Goal: Information Seeking & Learning: Find specific fact

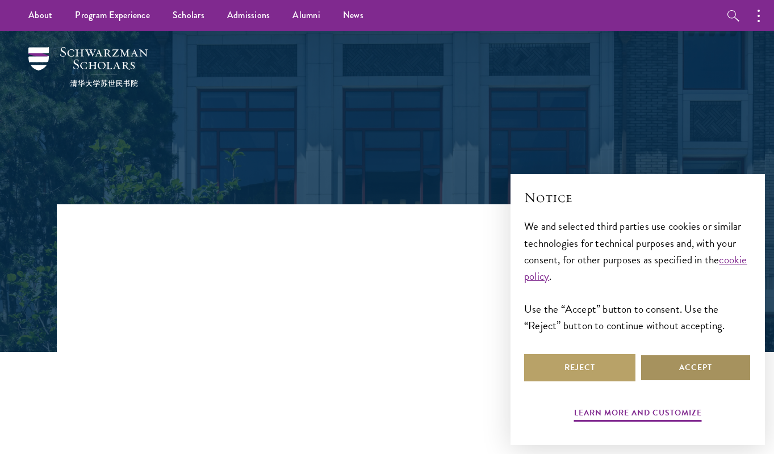
click at [704, 370] on button "Accept" at bounding box center [695, 367] width 111 height 27
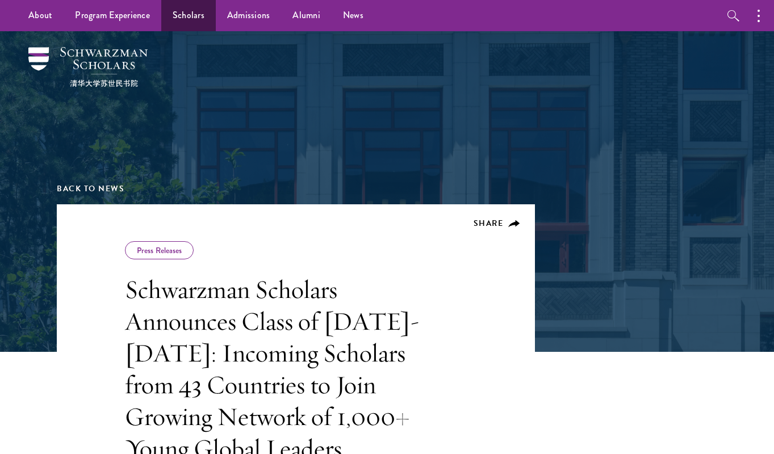
click at [186, 14] on link "Scholars" at bounding box center [188, 15] width 55 height 31
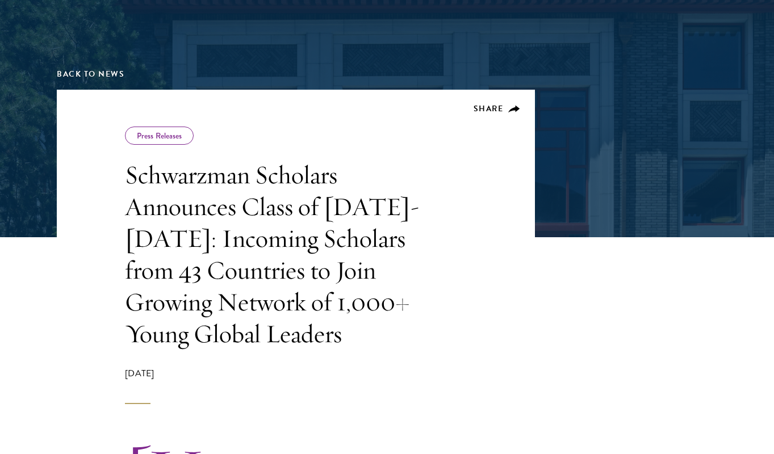
scroll to position [116, 0]
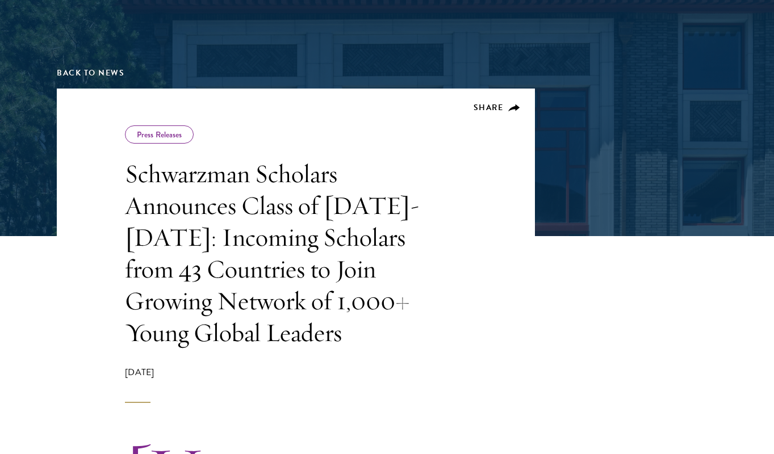
click at [285, 176] on h1 "Schwarzman Scholars Announces Class of [DATE]-[DATE]: Incoming Scholars from 43…" at bounding box center [287, 253] width 324 height 191
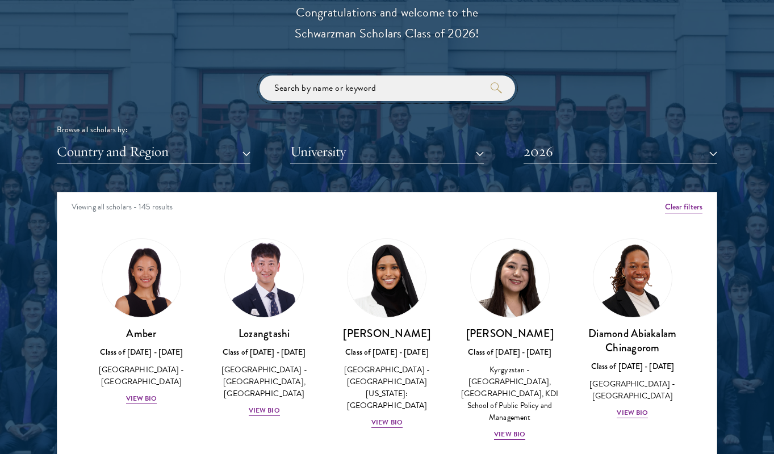
click at [358, 83] on input "search" at bounding box center [388, 89] width 256 height 26
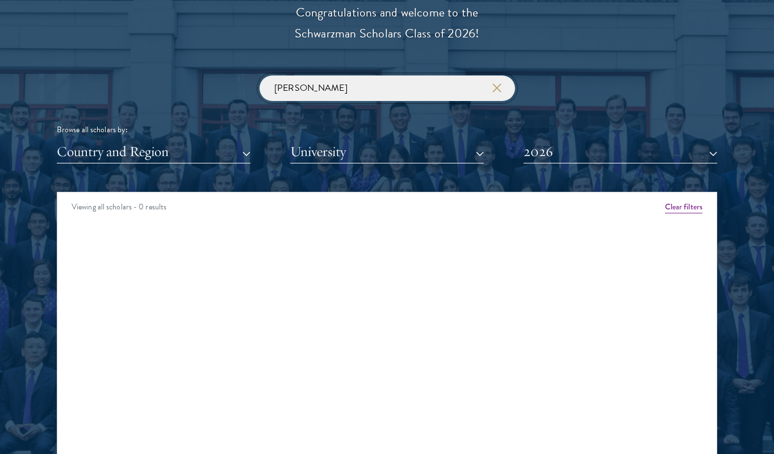
click button "submit" at bounding box center [0, 0] width 0 height 0
click at [712, 147] on button "2026" at bounding box center [621, 151] width 194 height 23
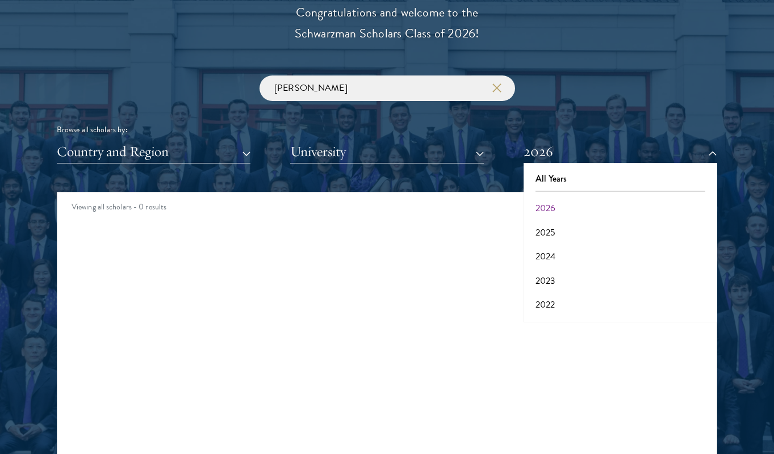
click at [670, 200] on button "2026" at bounding box center [620, 209] width 187 height 24
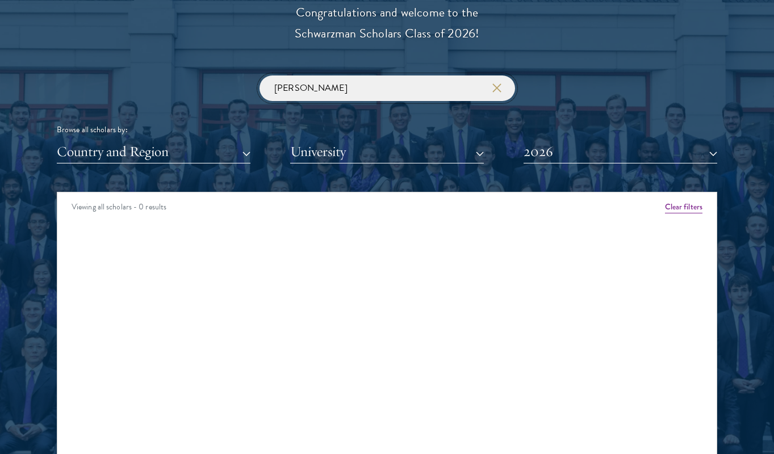
click at [303, 86] on input "bareera javed" at bounding box center [388, 89] width 256 height 26
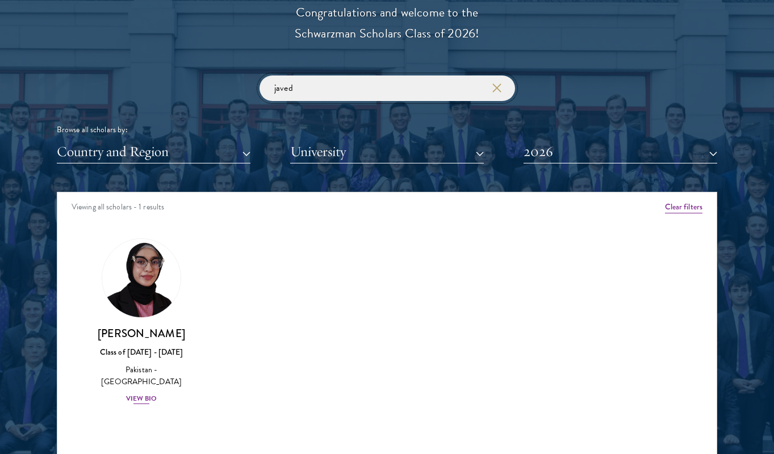
type input "javed"
click at [140, 394] on div "View Bio" at bounding box center [141, 399] width 31 height 11
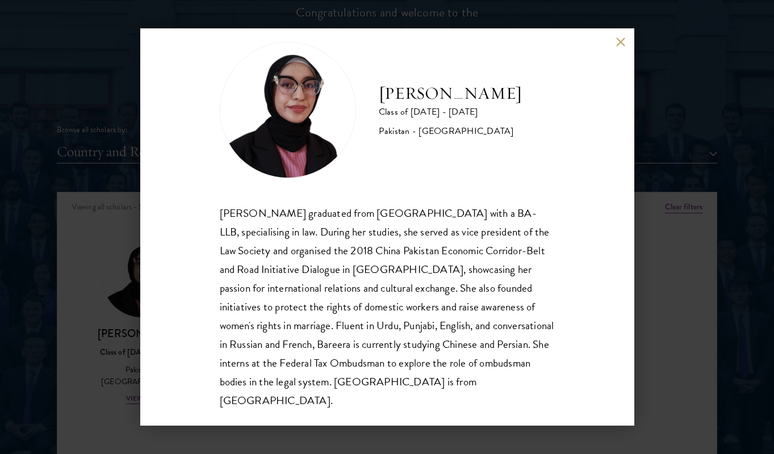
scroll to position [20, 0]
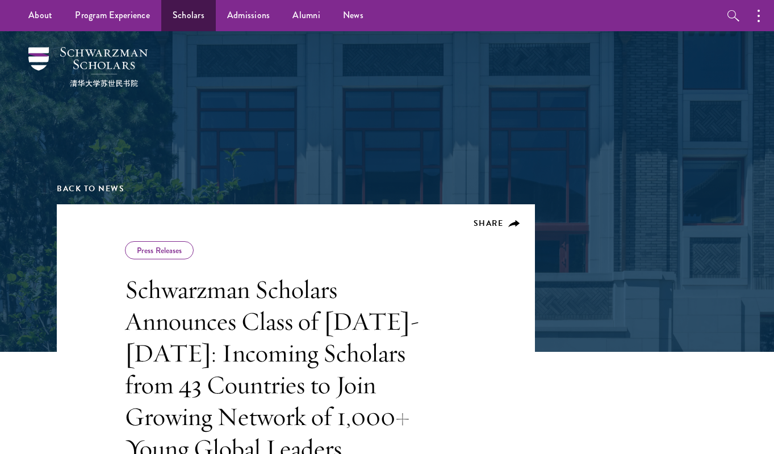
click at [190, 15] on link "Scholars" at bounding box center [188, 15] width 55 height 31
click at [185, 14] on link "Scholars" at bounding box center [188, 15] width 55 height 31
click at [187, 15] on link "Scholars" at bounding box center [188, 15] width 55 height 31
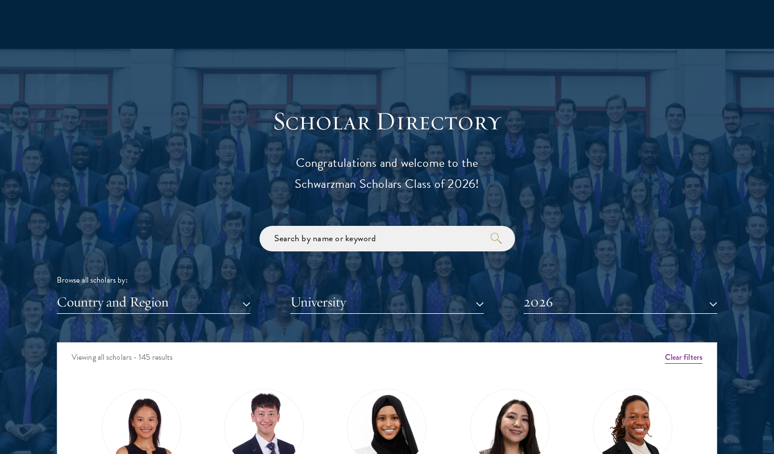
scroll to position [1146, 0]
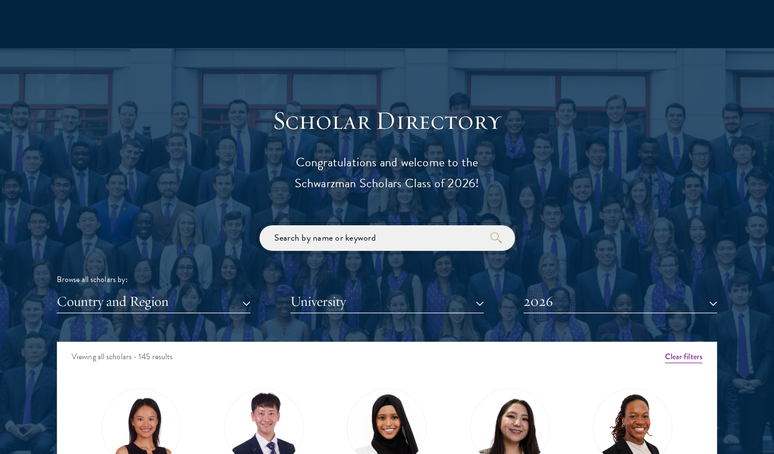
click at [411, 231] on input "search" at bounding box center [388, 239] width 256 height 26
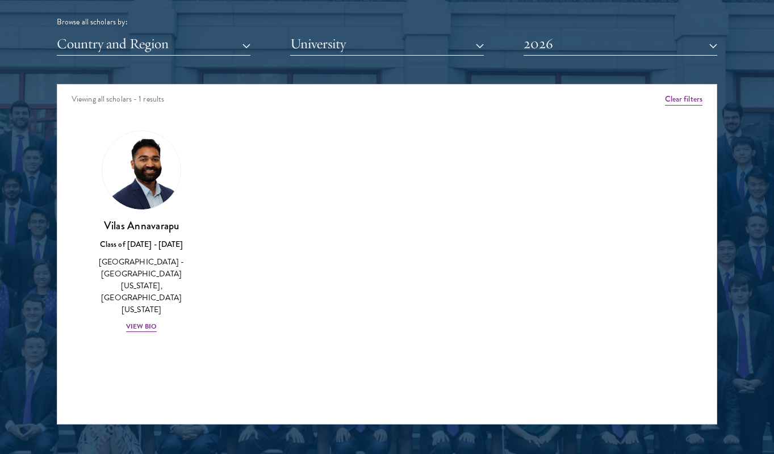
scroll to position [1408, 0]
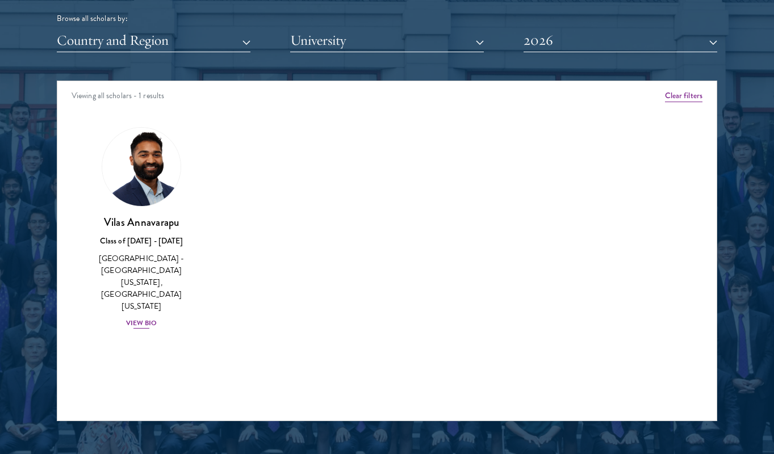
type input "vilas"
click at [137, 318] on div "View Bio" at bounding box center [141, 323] width 31 height 11
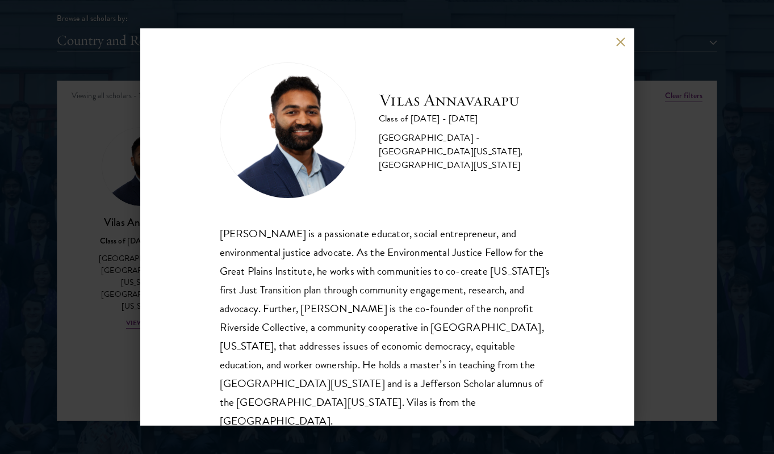
click at [621, 41] on button at bounding box center [621, 42] width 10 height 10
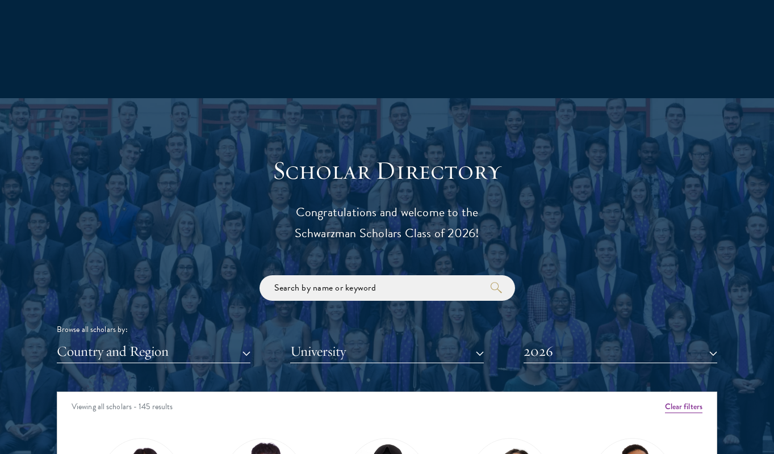
scroll to position [1097, 0]
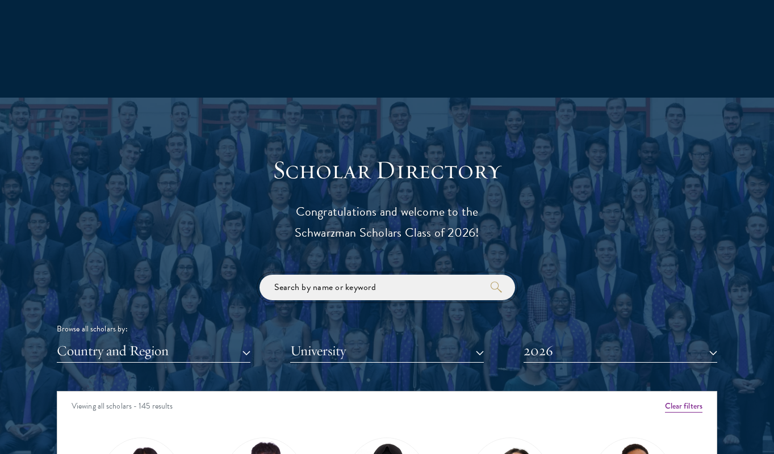
click at [390, 279] on input "search" at bounding box center [388, 288] width 256 height 26
type input "chinonso"
click button "submit" at bounding box center [0, 0] width 0 height 0
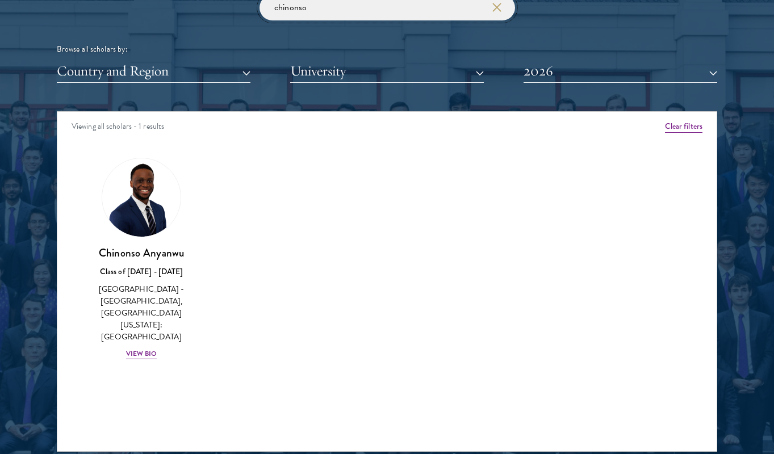
scroll to position [1378, 0]
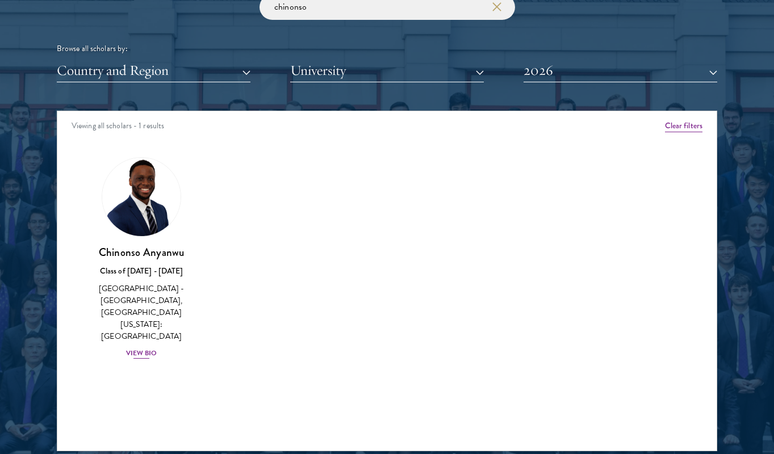
click at [143, 348] on div "View Bio" at bounding box center [141, 353] width 31 height 11
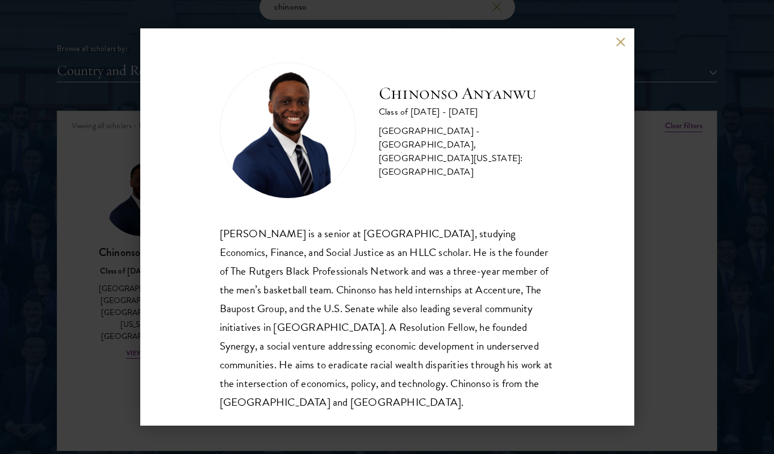
click at [621, 41] on button at bounding box center [621, 42] width 10 height 10
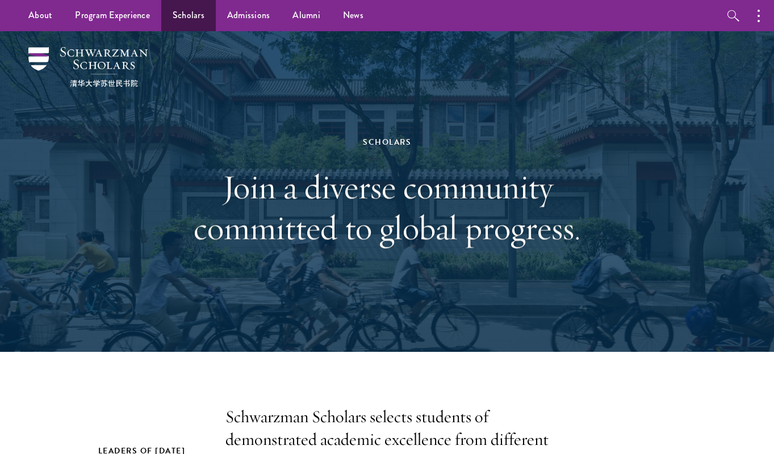
click at [195, 18] on link "Scholars" at bounding box center [188, 15] width 55 height 31
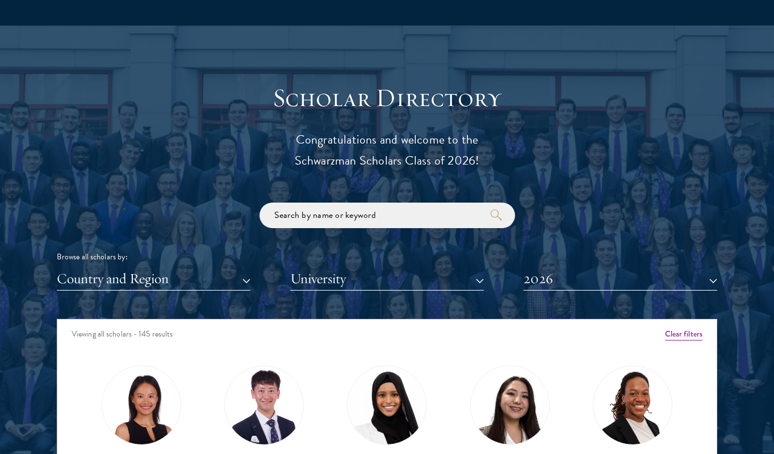
scroll to position [1187, 0]
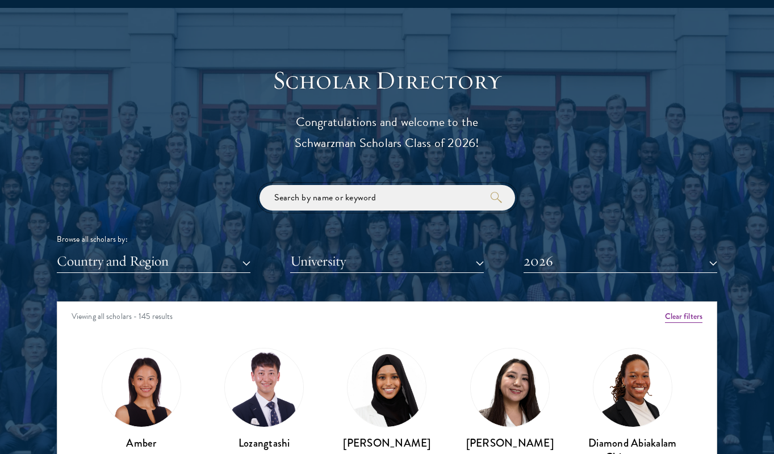
click at [369, 195] on input "search" at bounding box center [388, 198] width 256 height 26
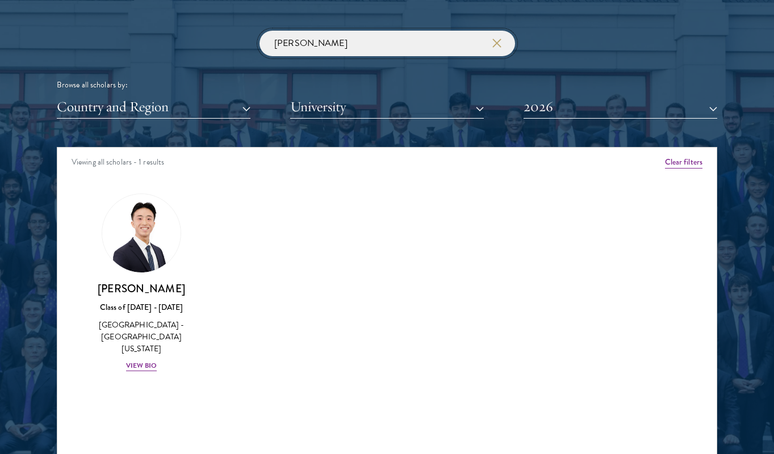
scroll to position [1345, 0]
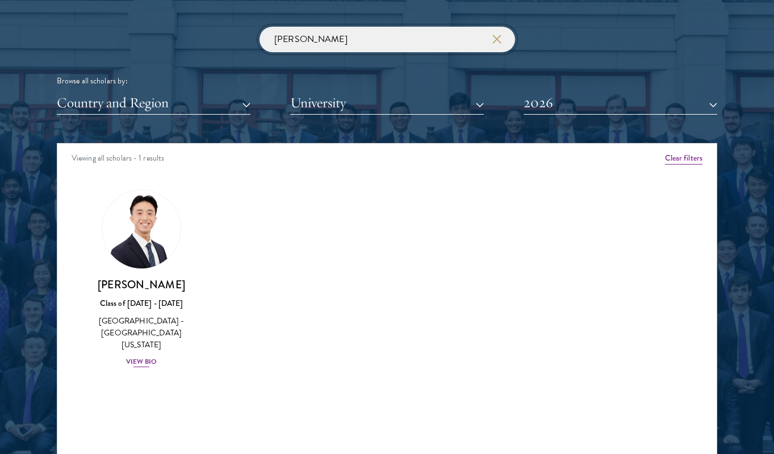
type input "[PERSON_NAME]"
click at [148, 357] on div "View Bio" at bounding box center [141, 362] width 31 height 11
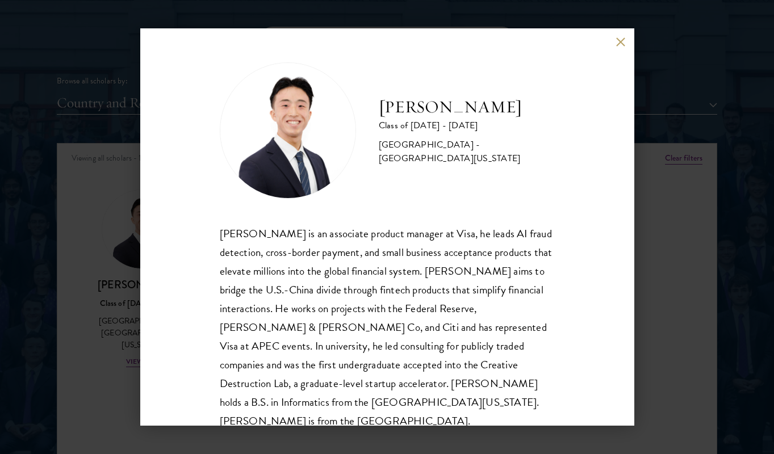
scroll to position [1344, 0]
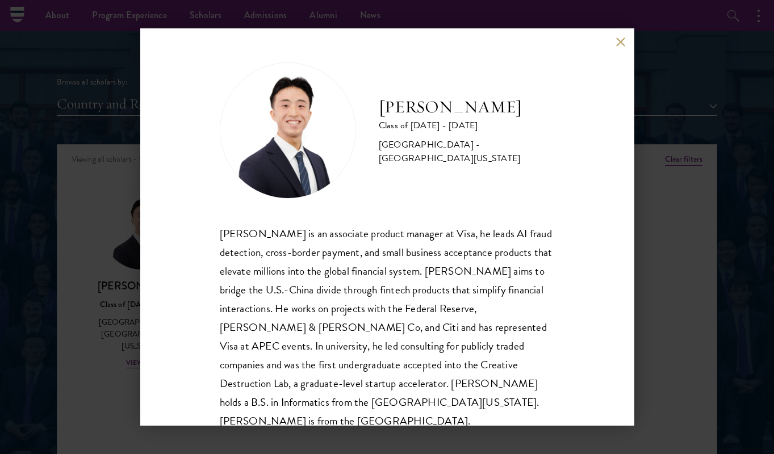
click at [619, 39] on button at bounding box center [621, 42] width 10 height 10
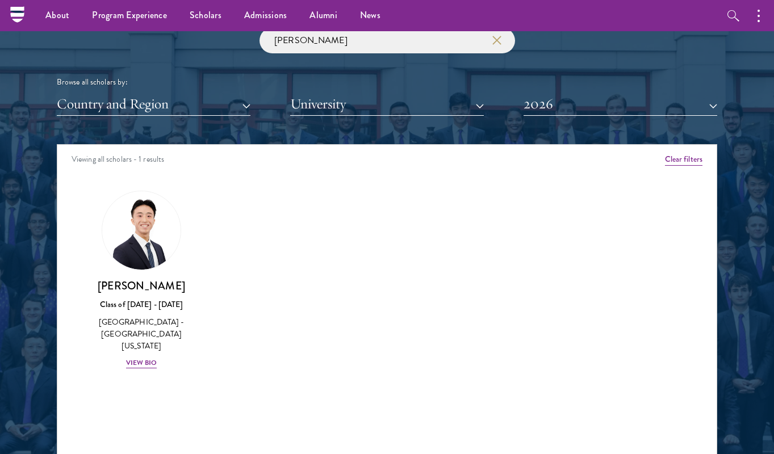
scroll to position [1345, 0]
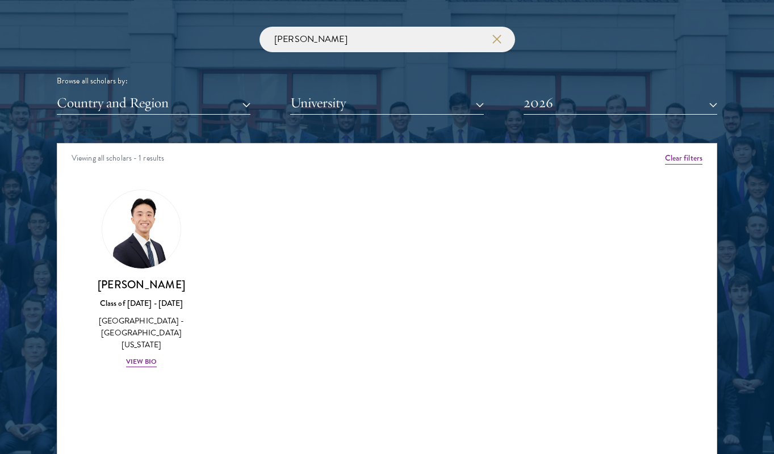
click at [499, 35] on icon "button" at bounding box center [497, 39] width 9 height 9
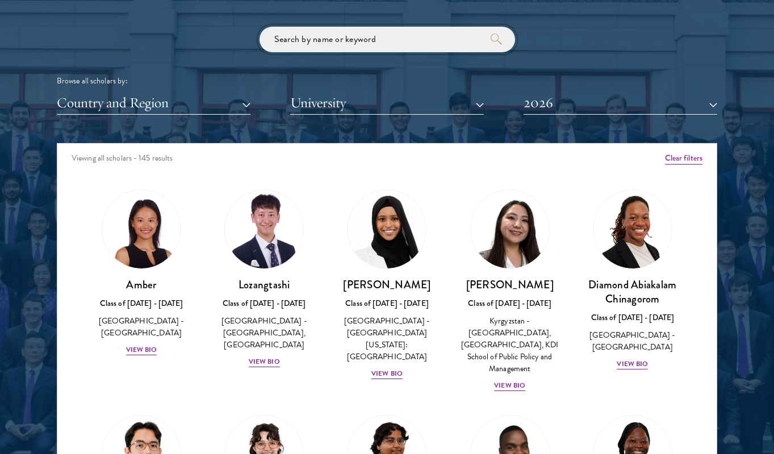
click at [410, 39] on input "search" at bounding box center [388, 40] width 256 height 26
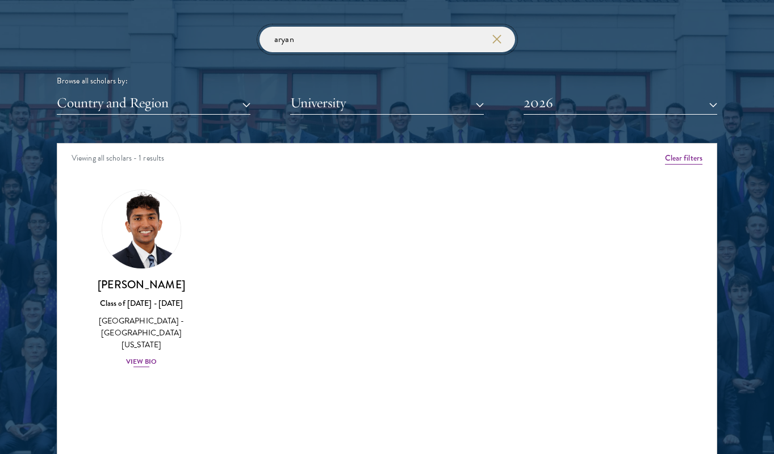
type input "aryan"
click at [151, 357] on div "View Bio" at bounding box center [141, 362] width 31 height 11
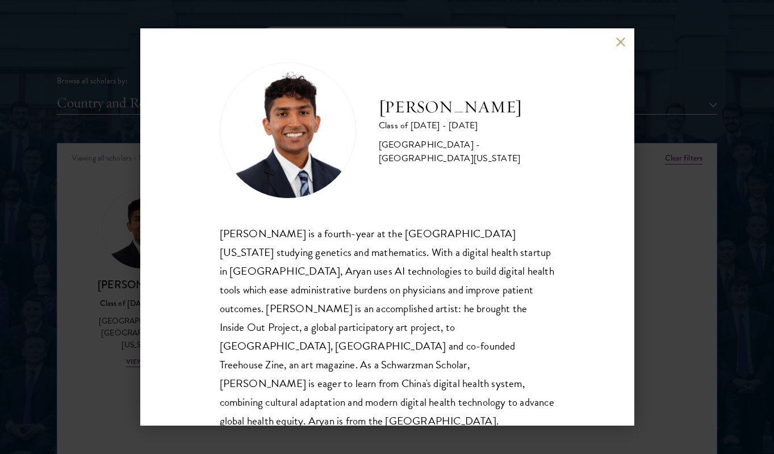
click at [620, 44] on button at bounding box center [621, 42] width 10 height 10
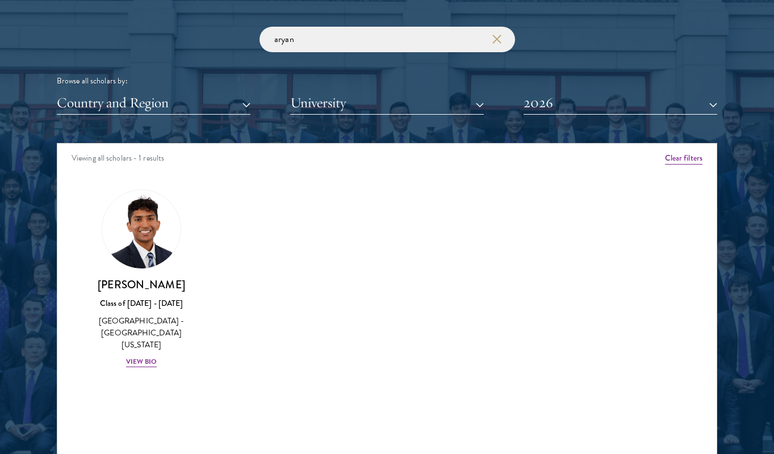
click at [498, 35] on icon "button" at bounding box center [497, 39] width 9 height 9
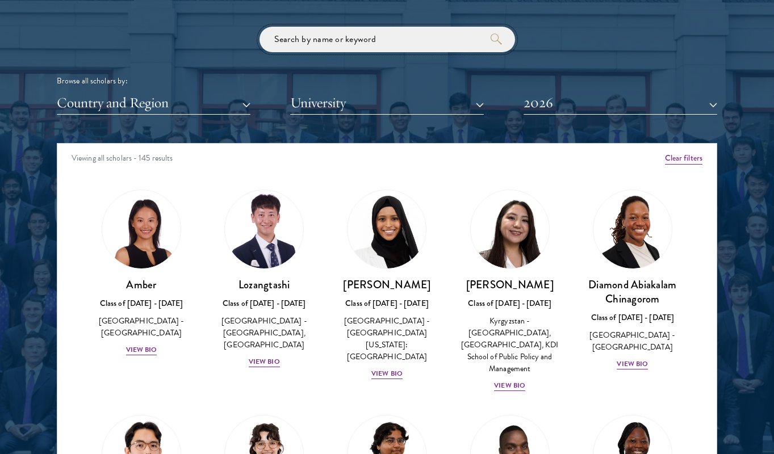
click at [362, 35] on input "search" at bounding box center [388, 40] width 256 height 26
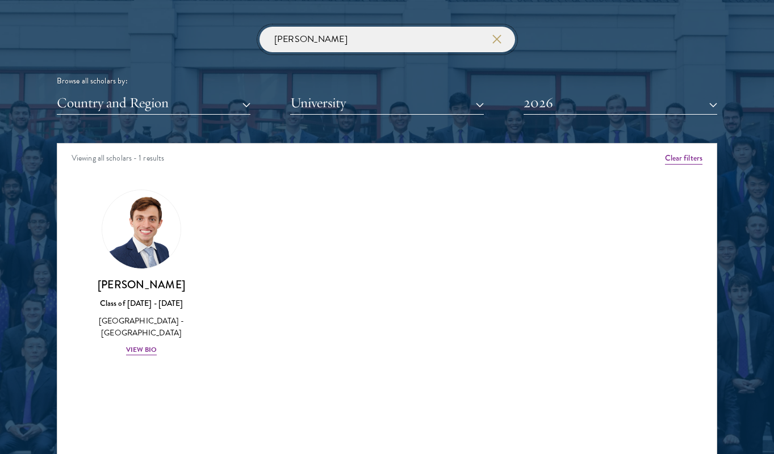
type input "[PERSON_NAME]"
drag, startPoint x: 362, startPoint y: 35, endPoint x: 140, endPoint y: 350, distance: 385.2
click at [140, 350] on div "View Bio" at bounding box center [141, 350] width 31 height 11
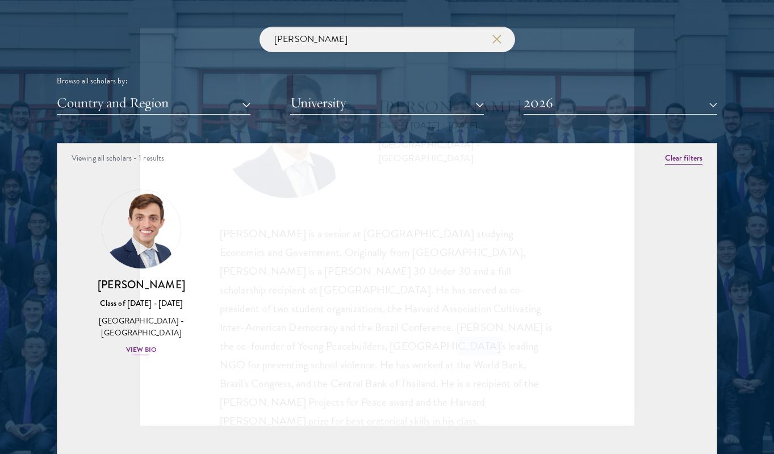
click at [140, 350] on div "[PERSON_NAME] Class of [DATE] - [DATE] [GEOGRAPHIC_DATA] - [GEOGRAPHIC_DATA] [P…" at bounding box center [387, 227] width 494 height 398
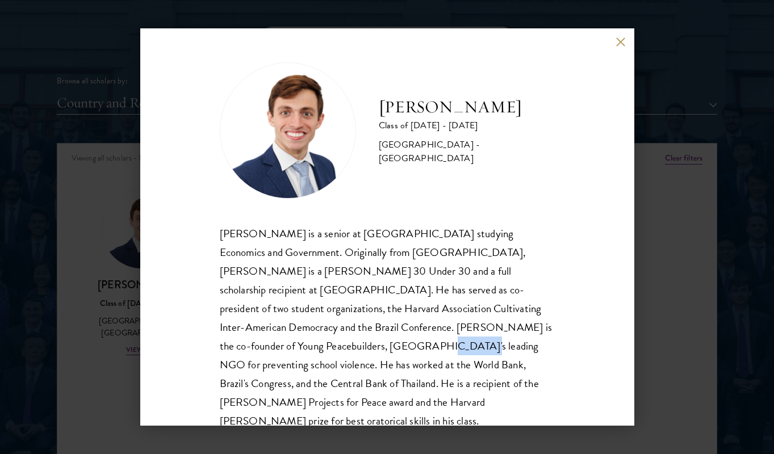
click at [618, 41] on button at bounding box center [621, 42] width 10 height 10
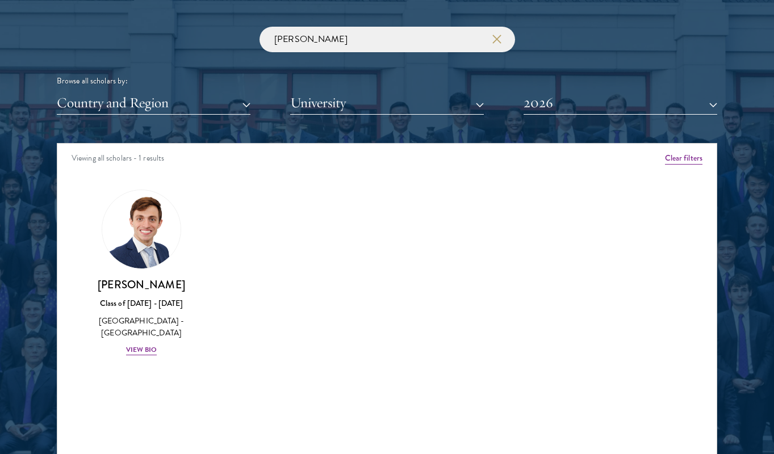
click at [495, 34] on use "button" at bounding box center [497, 39] width 16 height 16
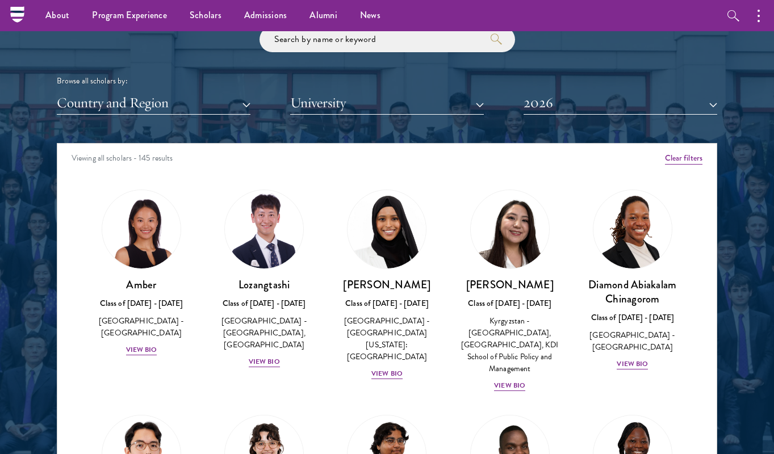
scroll to position [1342, 0]
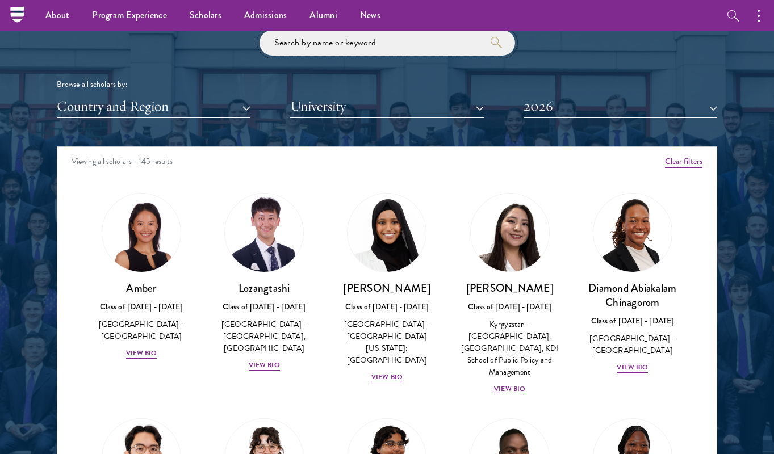
click at [387, 43] on input "search" at bounding box center [388, 43] width 256 height 26
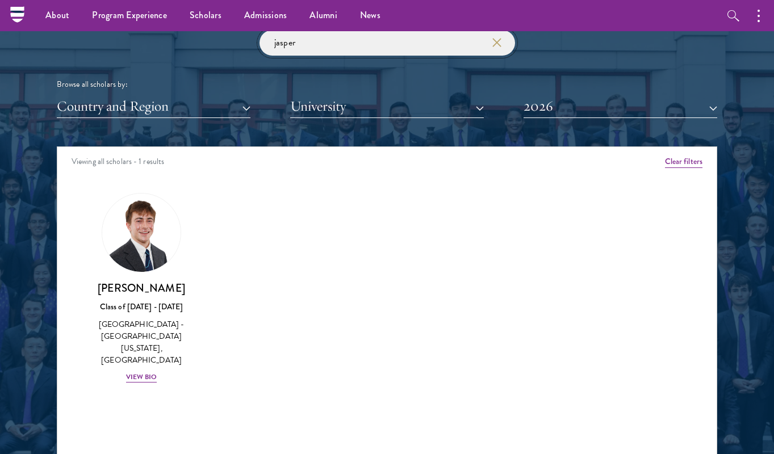
type input "jasper"
click at [262, 289] on div "Amber Class of [DATE] - [DATE] [GEOGRAPHIC_DATA] - [GEOGRAPHIC_DATA] View Bio C…" at bounding box center [387, 298] width 660 height 239
click at [148, 372] on div "View Bio" at bounding box center [141, 377] width 31 height 11
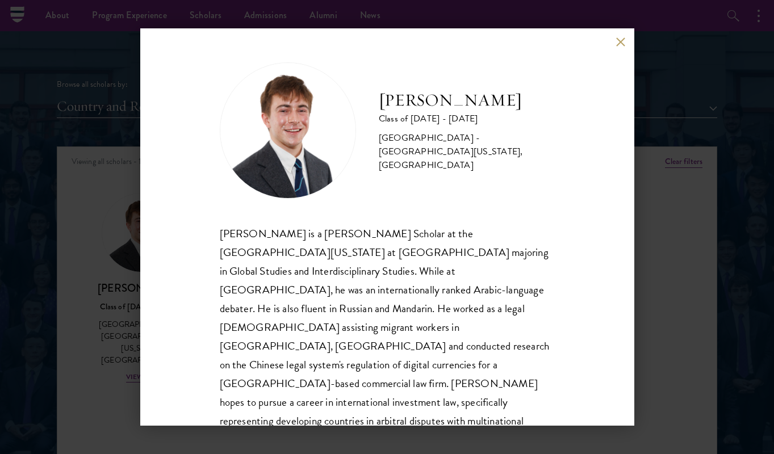
click at [621, 41] on button at bounding box center [621, 42] width 10 height 10
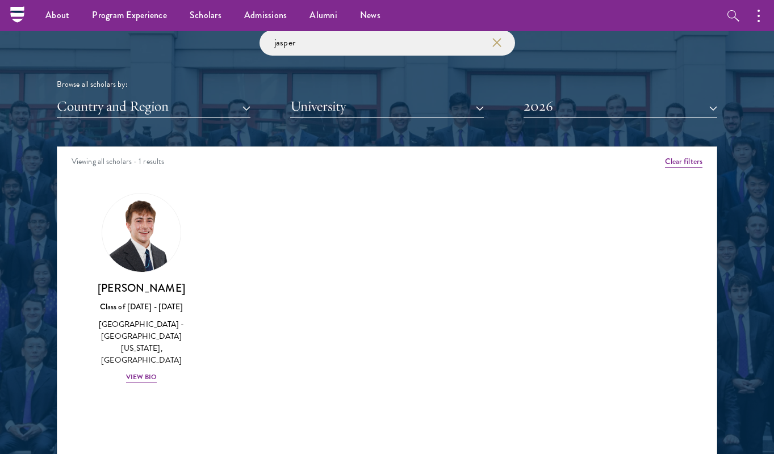
click at [498, 40] on icon "button" at bounding box center [497, 42] width 9 height 9
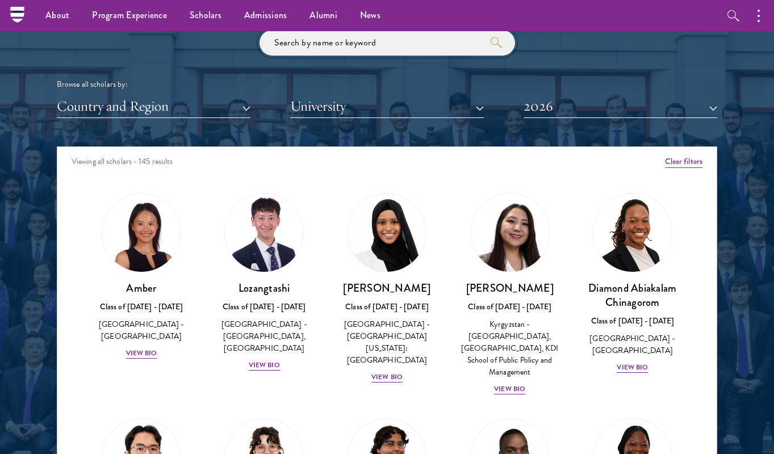
click at [480, 37] on input "search" at bounding box center [388, 43] width 256 height 26
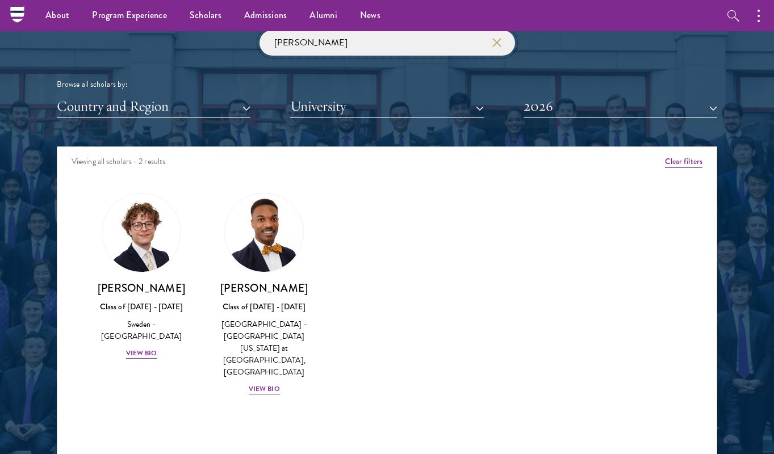
type input "[PERSON_NAME]"
drag, startPoint x: 480, startPoint y: 37, endPoint x: 147, endPoint y: 339, distance: 449.3
click at [147, 348] on div "View Bio" at bounding box center [141, 353] width 31 height 11
